Goal: Task Accomplishment & Management: Complete application form

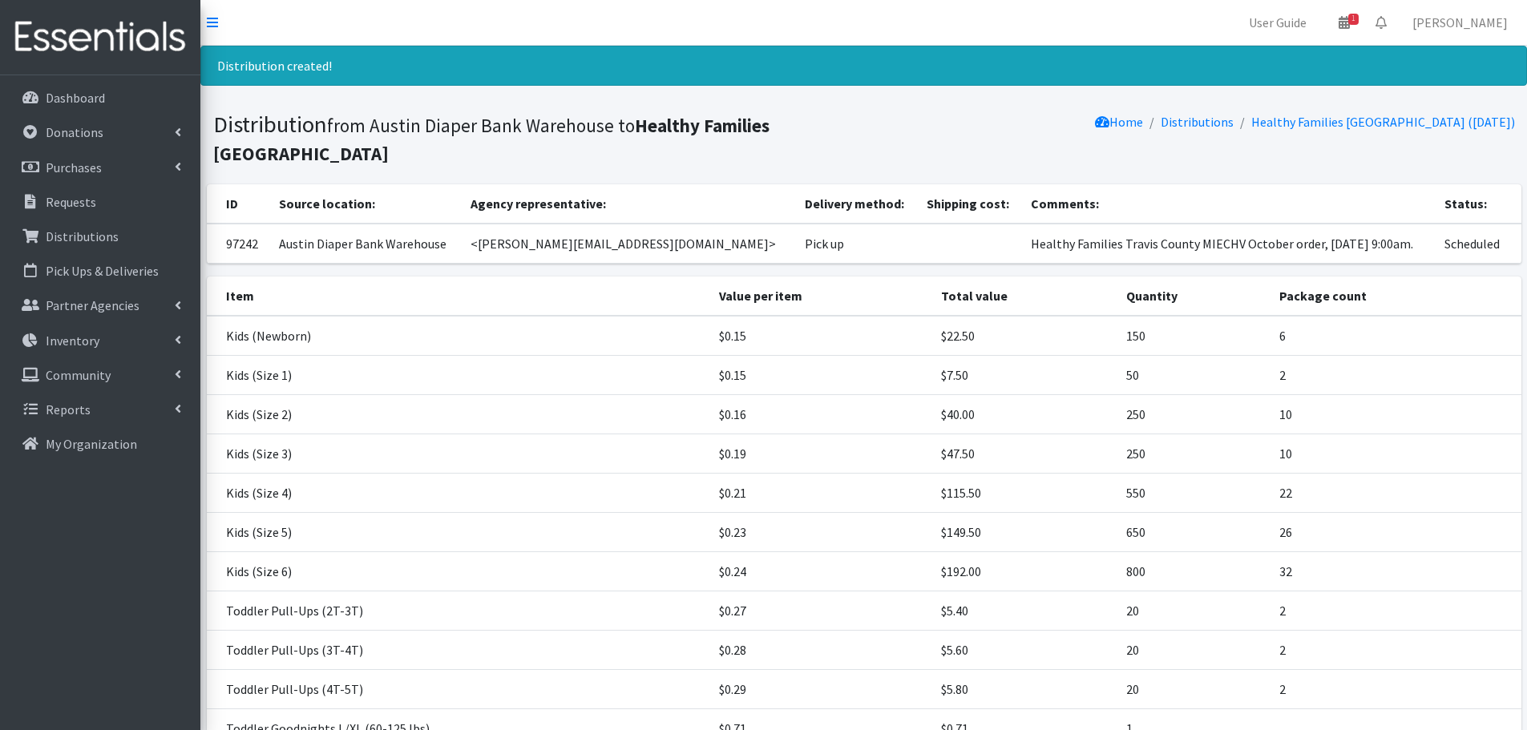
scroll to position [220, 0]
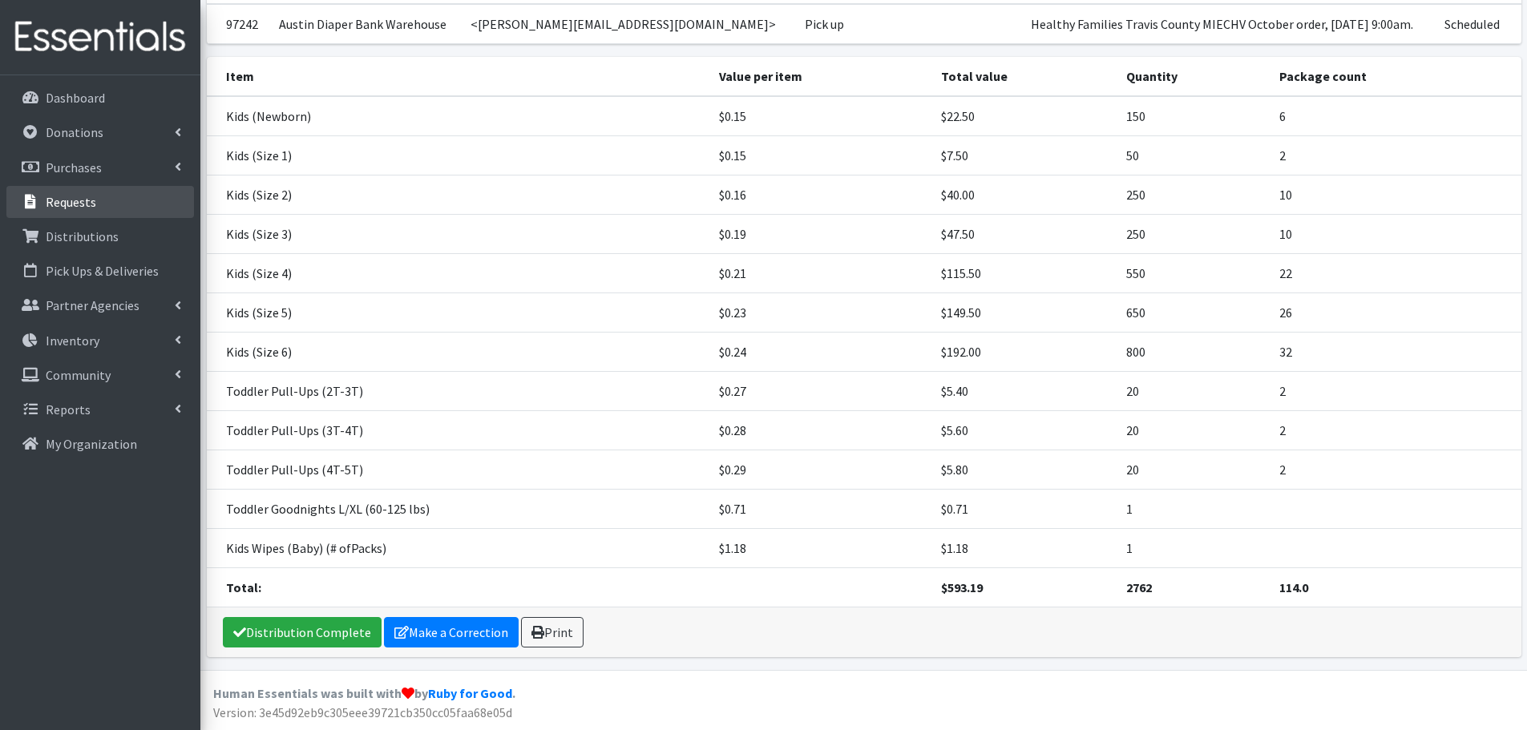
click at [67, 206] on p "Requests" at bounding box center [71, 202] width 51 height 16
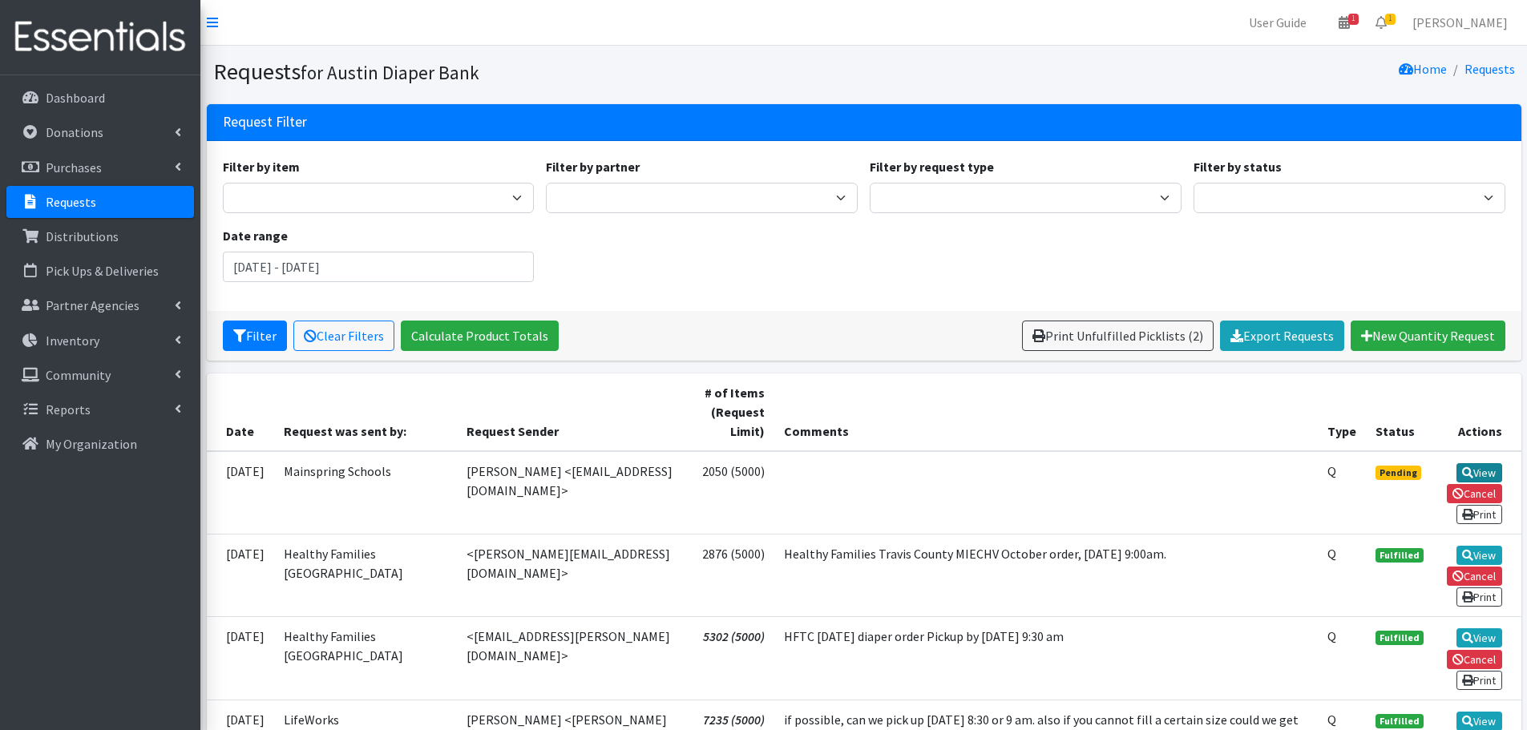
click at [1488, 467] on link "View" at bounding box center [1480, 472] width 46 height 19
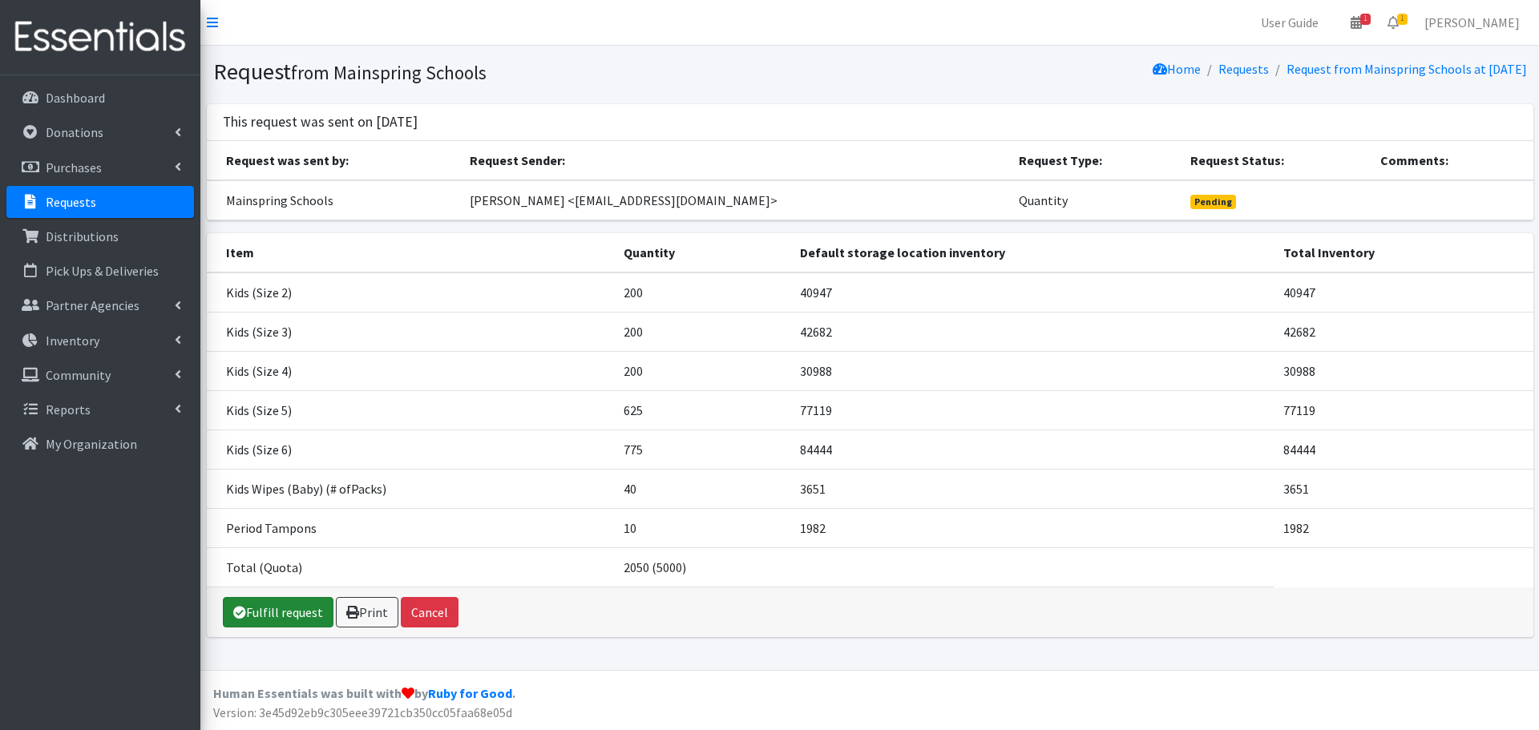
click at [262, 614] on link "Fulfill request" at bounding box center [278, 612] width 111 height 30
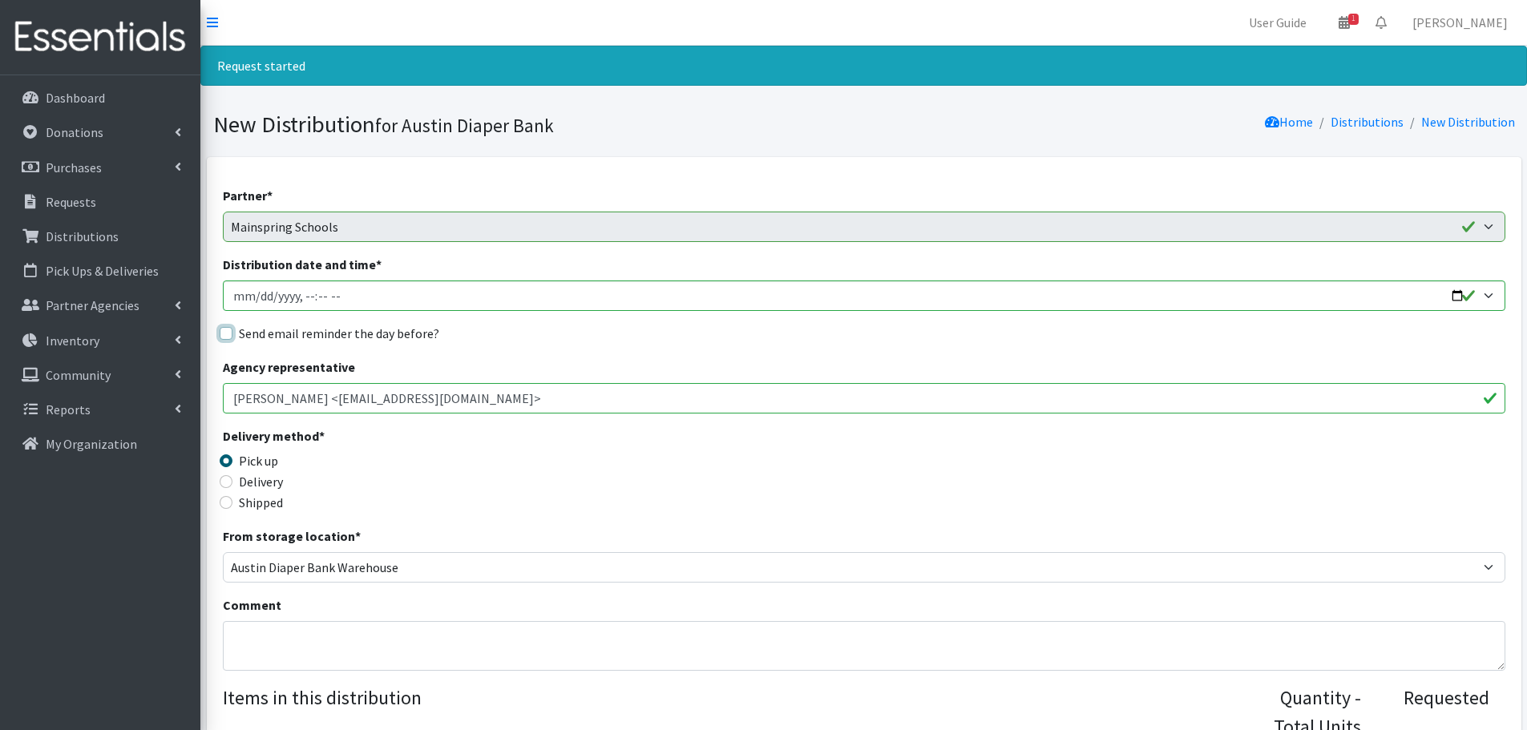
click at [223, 328] on input "Send email reminder the day before?" at bounding box center [226, 333] width 13 height 13
checkbox input "true"
click at [1454, 289] on input "Distribution date and time *" at bounding box center [864, 296] width 1283 height 30
click at [299, 295] on input "Distribution date and time *" at bounding box center [864, 296] width 1283 height 30
type input "2025-10-07T09:30"
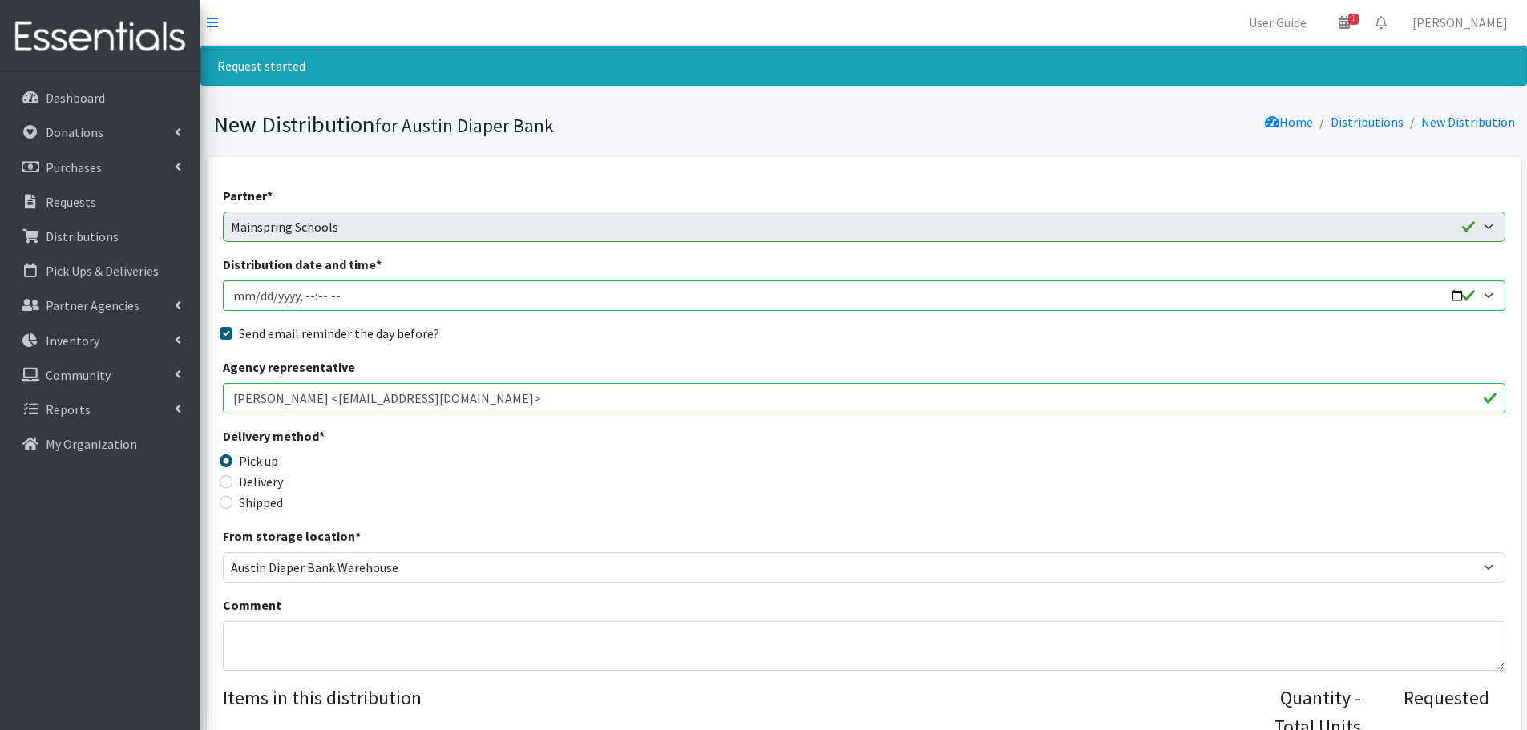
click at [772, 434] on div "Delivery method * Pick up Delivery Shipped Shipping cost" at bounding box center [864, 477] width 1283 height 100
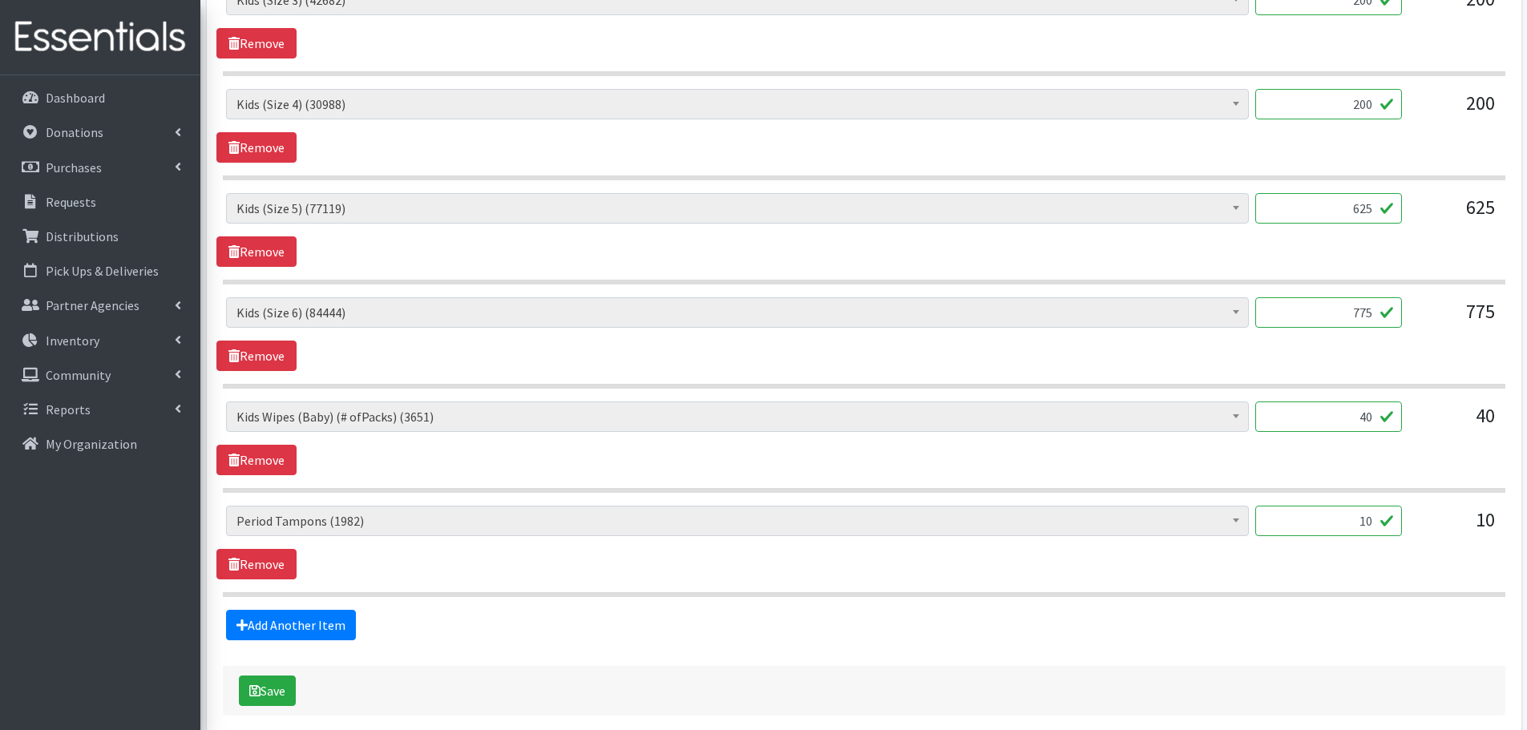
scroll to position [942, 0]
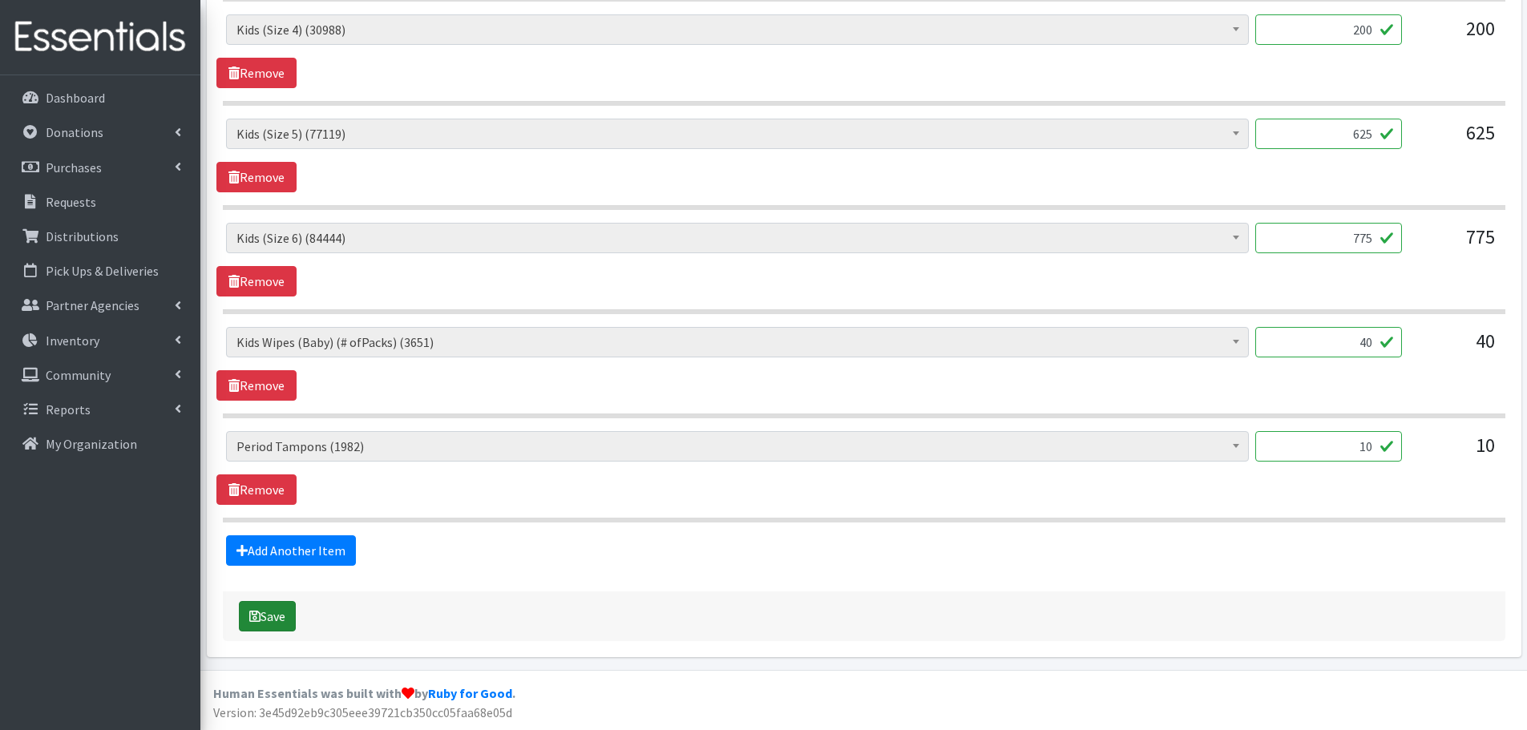
click at [259, 621] on icon "submit" at bounding box center [254, 616] width 11 height 13
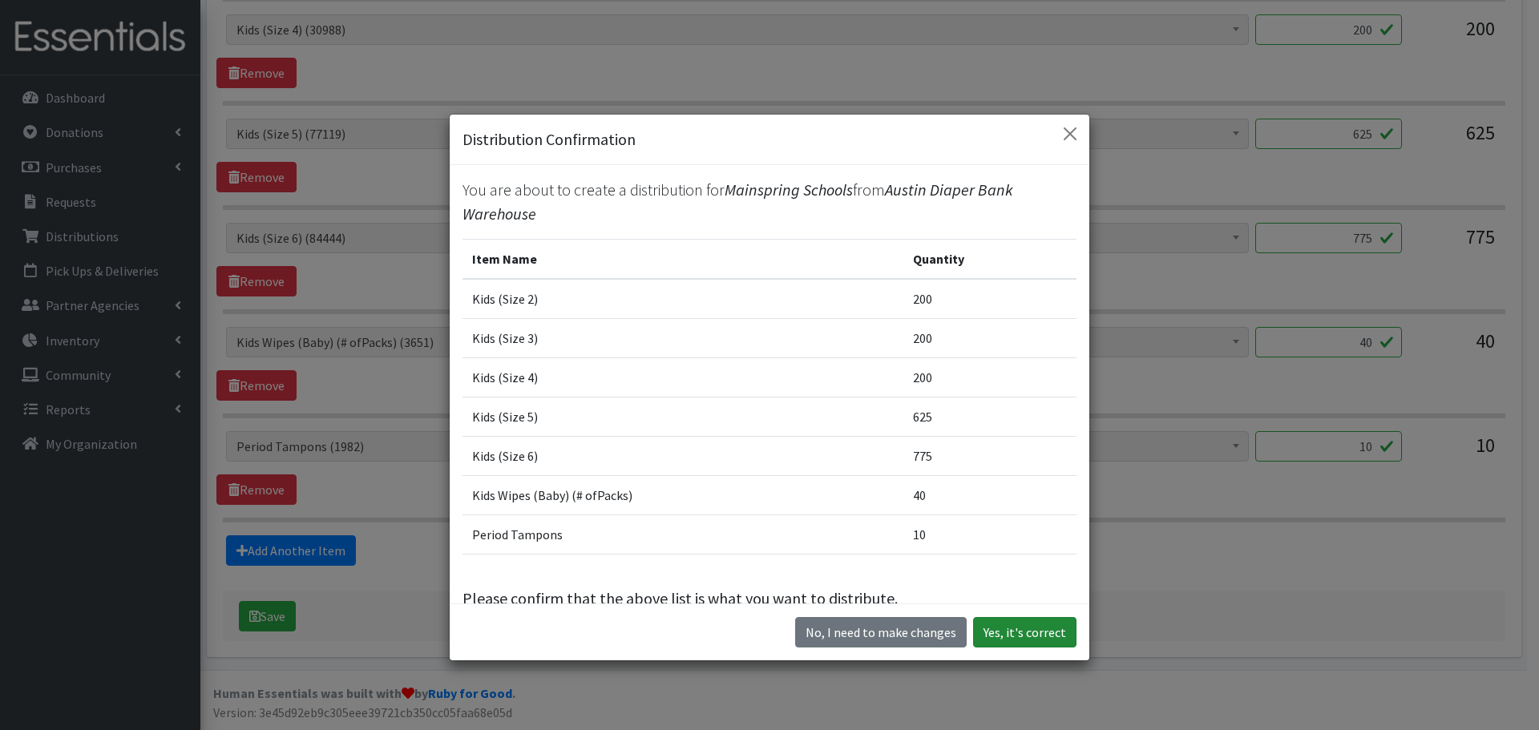
click at [1057, 641] on button "Yes, it's correct" at bounding box center [1024, 632] width 103 height 30
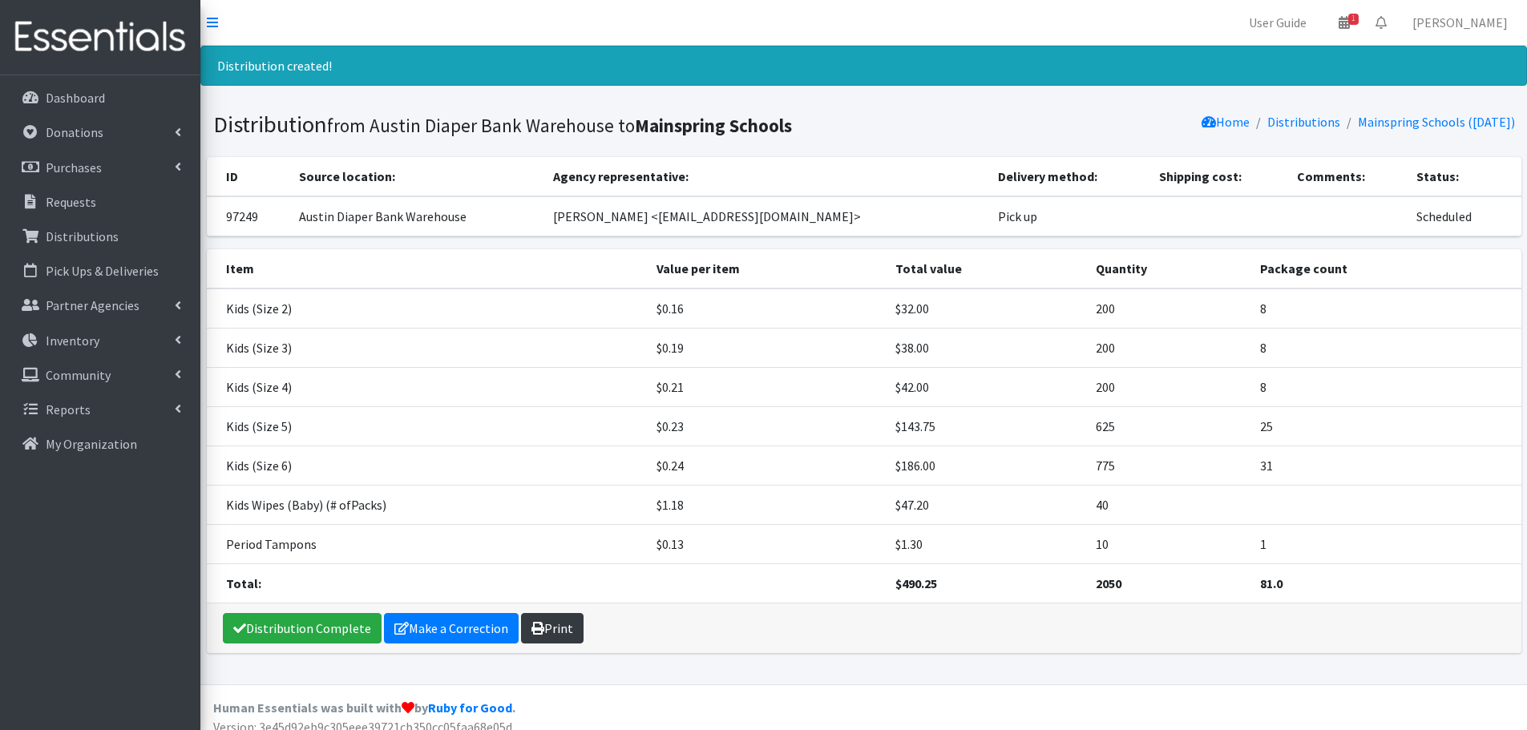
click at [554, 620] on link "Print" at bounding box center [552, 628] width 63 height 30
click at [87, 200] on p "Requests" at bounding box center [71, 202] width 51 height 16
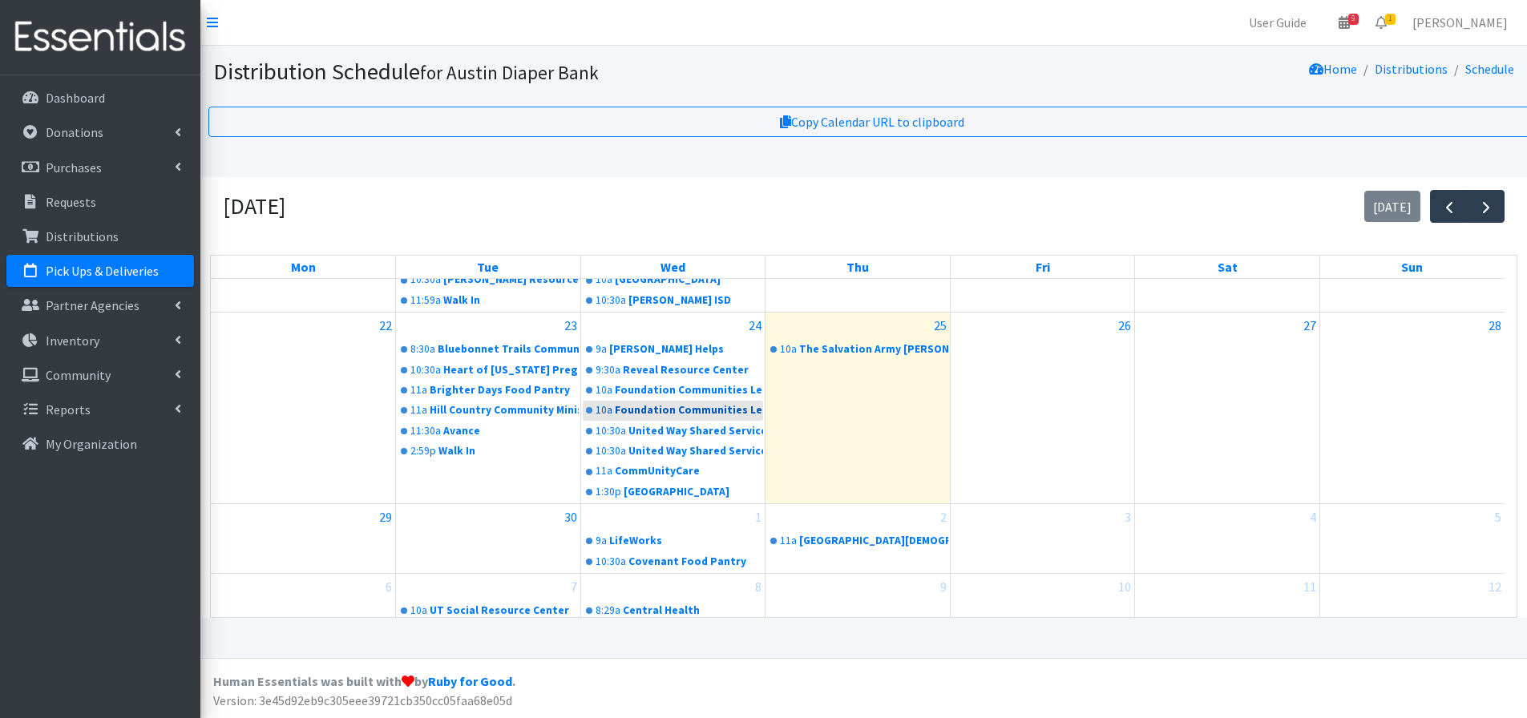
scroll to position [12, 0]
